Goal: Purchase product/service

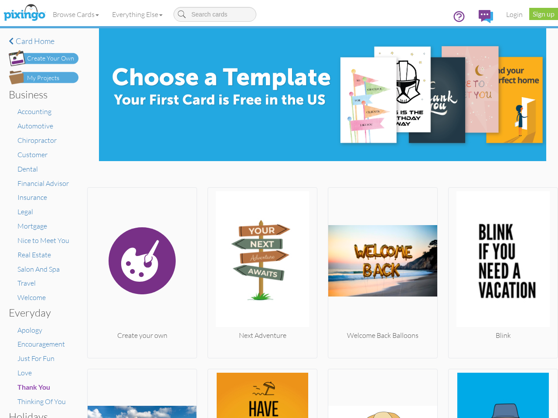
click at [279, 209] on img at bounding box center [262, 260] width 109 height 139
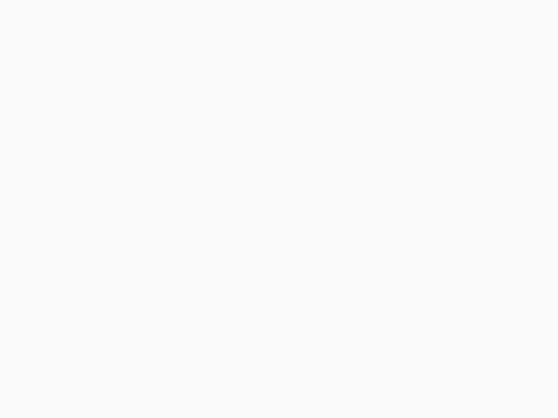
click at [76, 14] on body at bounding box center [279, 209] width 558 height 418
click at [139, 14] on body at bounding box center [279, 209] width 558 height 418
click at [141, 271] on body at bounding box center [279, 209] width 558 height 418
click at [260, 271] on body at bounding box center [279, 209] width 558 height 418
click at [378, 271] on body at bounding box center [279, 209] width 558 height 418
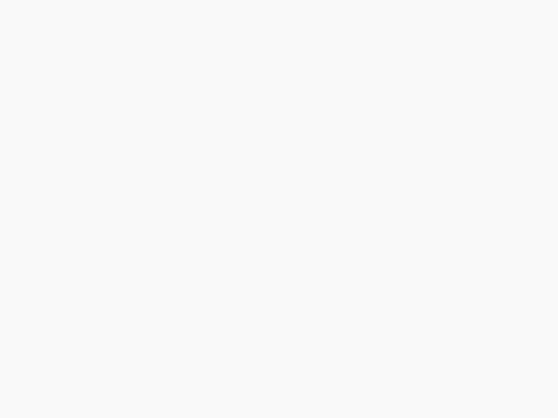
click at [496, 271] on body at bounding box center [279, 209] width 558 height 418
click at [141, 393] on body at bounding box center [279, 209] width 558 height 418
click at [260, 393] on body at bounding box center [279, 209] width 558 height 418
click at [378, 393] on body at bounding box center [279, 209] width 558 height 418
